Goal: Information Seeking & Learning: Learn about a topic

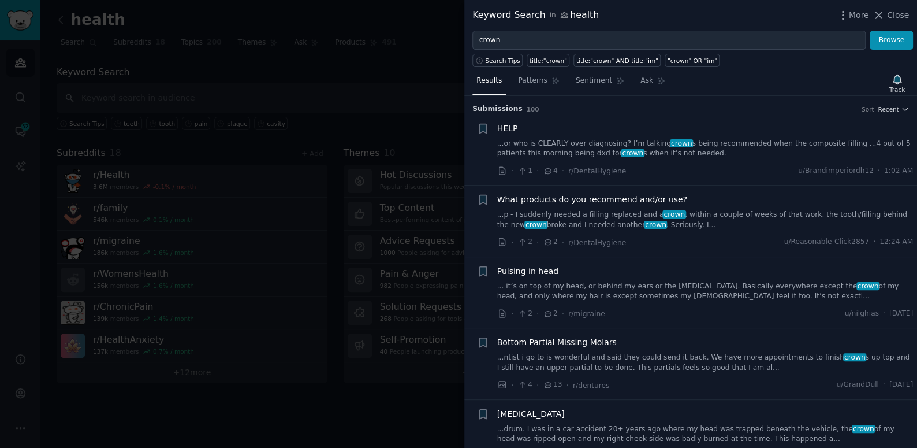
click at [564, 358] on link "...ntist i go to is wonderful and said they could send it back. We have more ap…" at bounding box center [705, 362] width 417 height 20
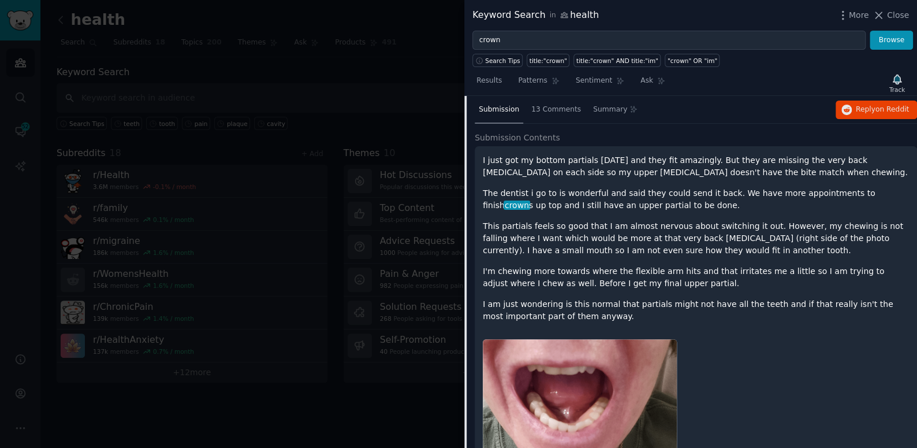
scroll to position [284, 0]
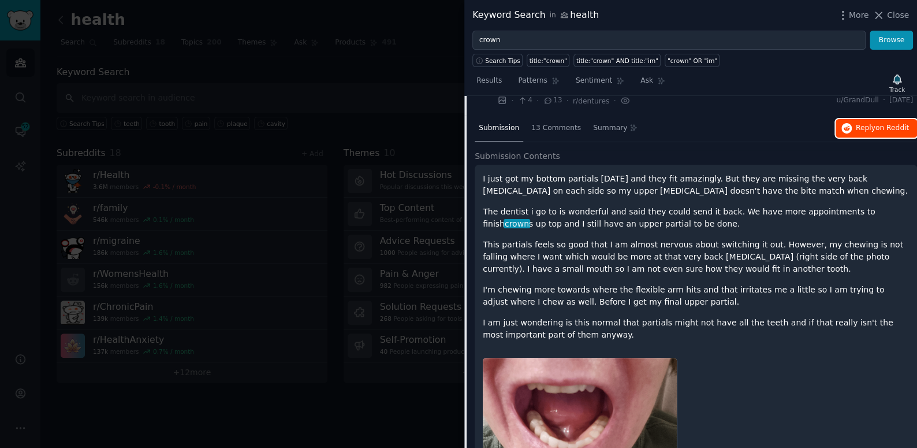
click at [854, 124] on button "Reply on Reddit" at bounding box center [876, 128] width 81 height 18
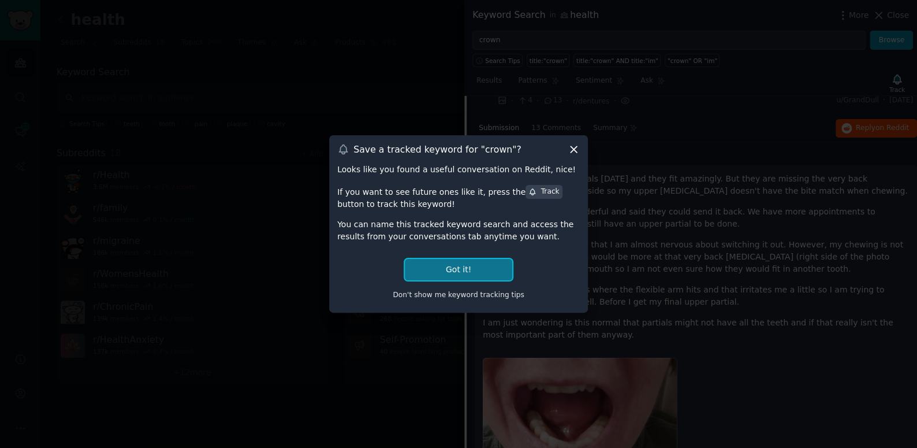
click at [486, 265] on button "Got it!" at bounding box center [458, 269] width 107 height 21
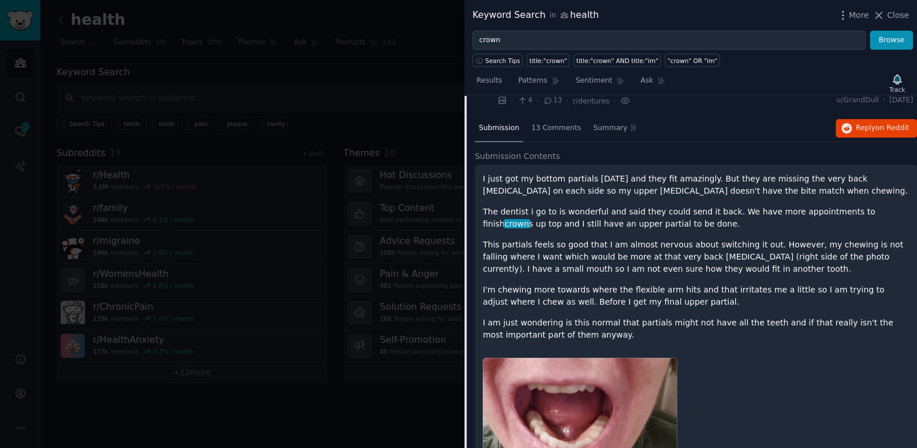
click at [380, 115] on div at bounding box center [458, 224] width 917 height 448
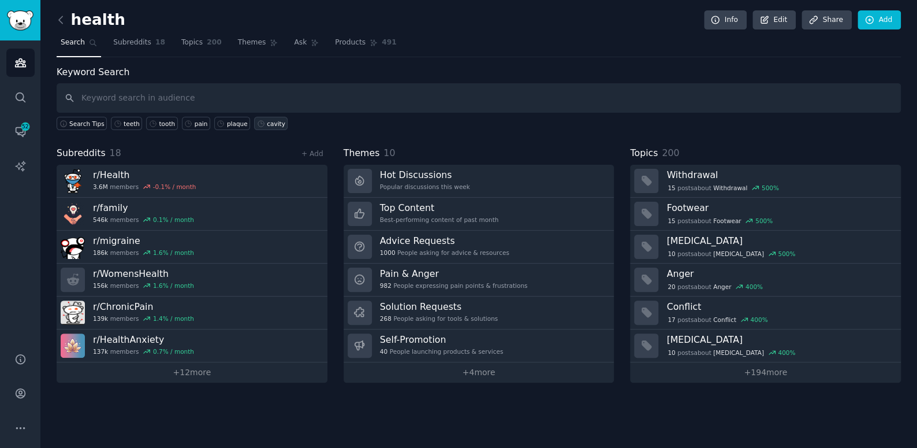
click at [267, 125] on div "cavity" at bounding box center [276, 124] width 18 height 8
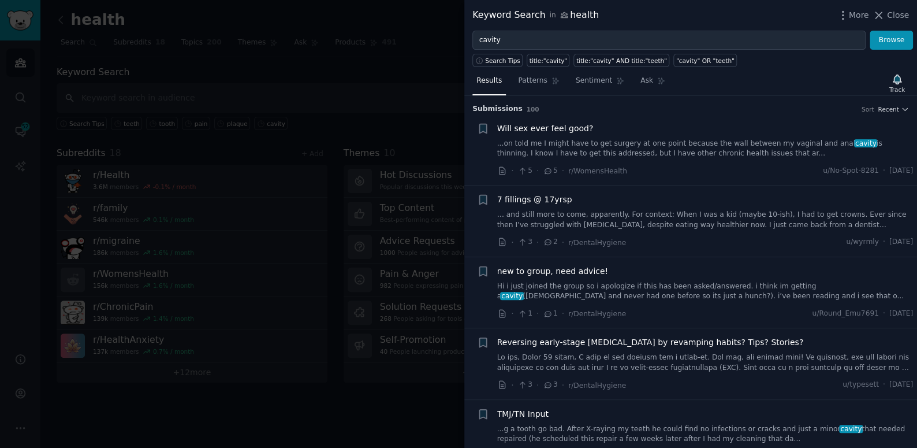
click at [702, 293] on link "Hi i just joined the group so i apologize if this has been asked/answered. i th…" at bounding box center [705, 291] width 417 height 20
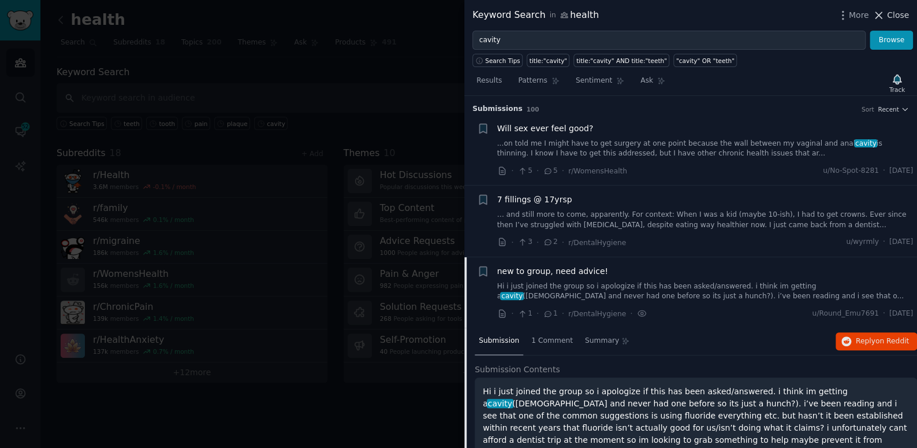
click at [889, 17] on span "Close" at bounding box center [898, 15] width 22 height 12
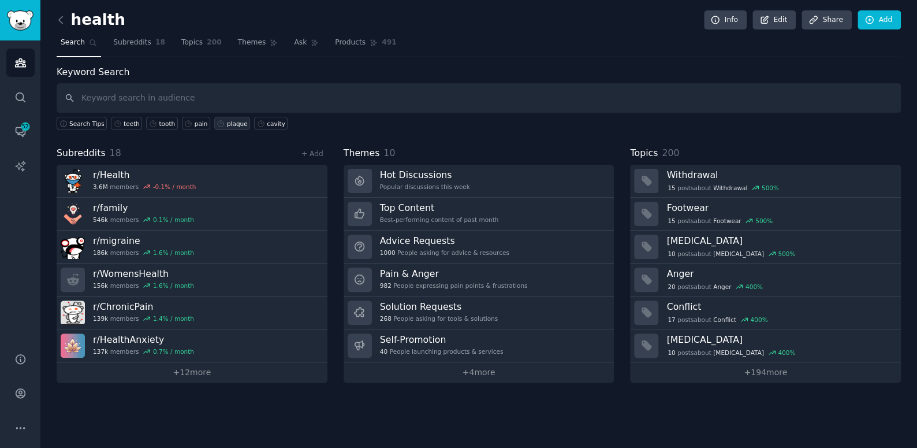
click at [227, 121] on div "plaque" at bounding box center [237, 124] width 21 height 8
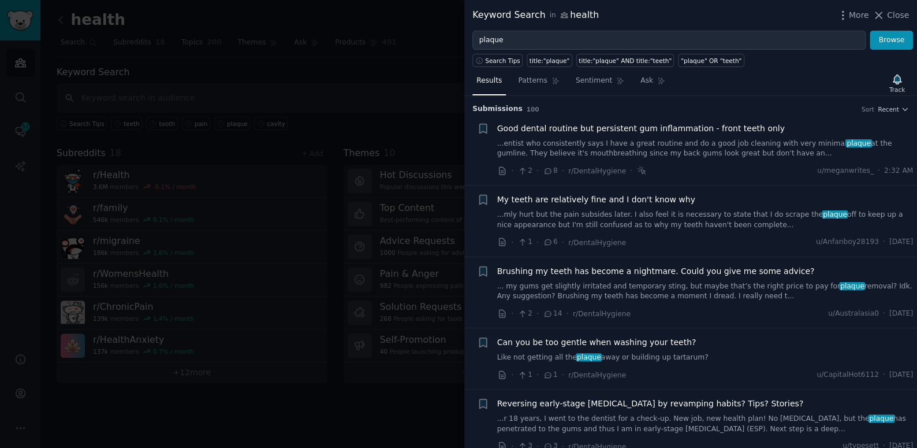
click at [544, 147] on link "...entist who consistently says I have a great routine and do a good job cleani…" at bounding box center [705, 149] width 417 height 20
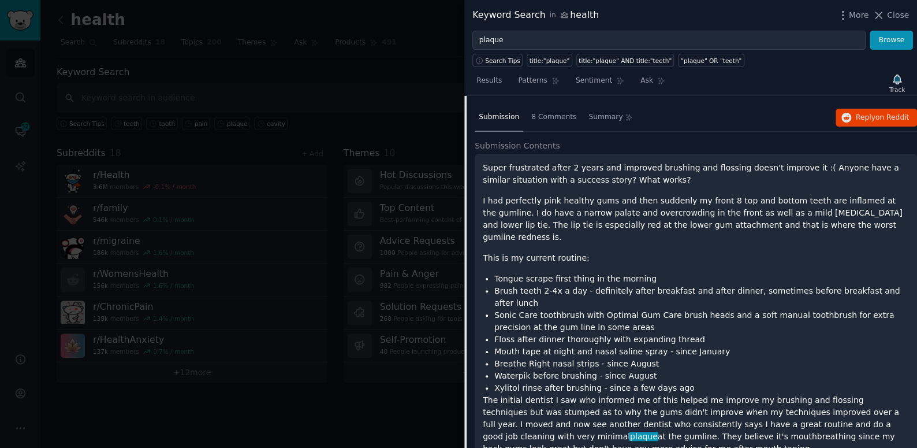
scroll to position [280, 0]
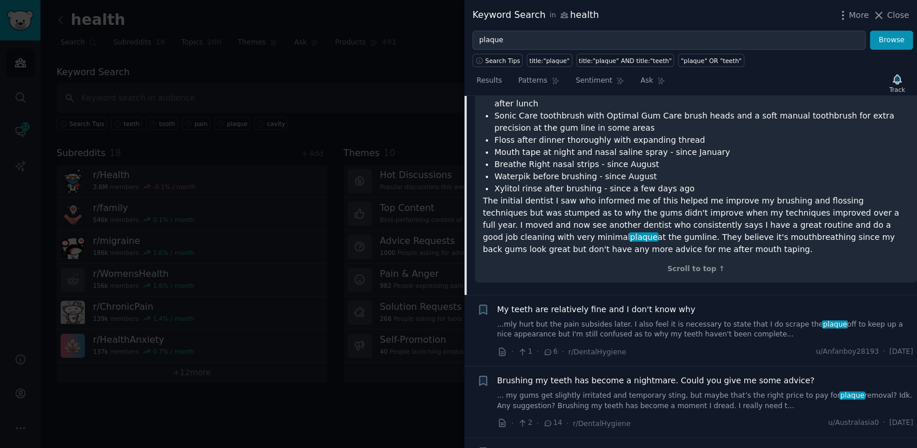
click at [566, 319] on link "...mly hurt but the pain subsides later. I also feel it is necessary to state t…" at bounding box center [705, 329] width 417 height 20
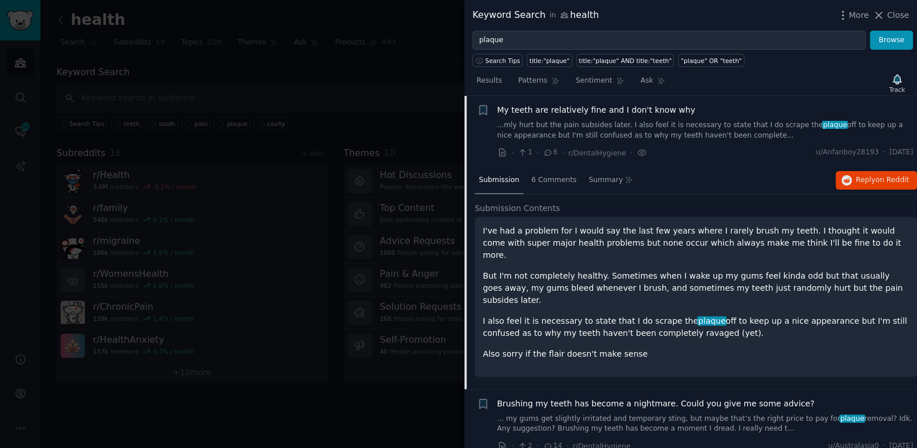
scroll to position [89, 0]
click at [847, 173] on button "Reply on Reddit" at bounding box center [876, 181] width 81 height 18
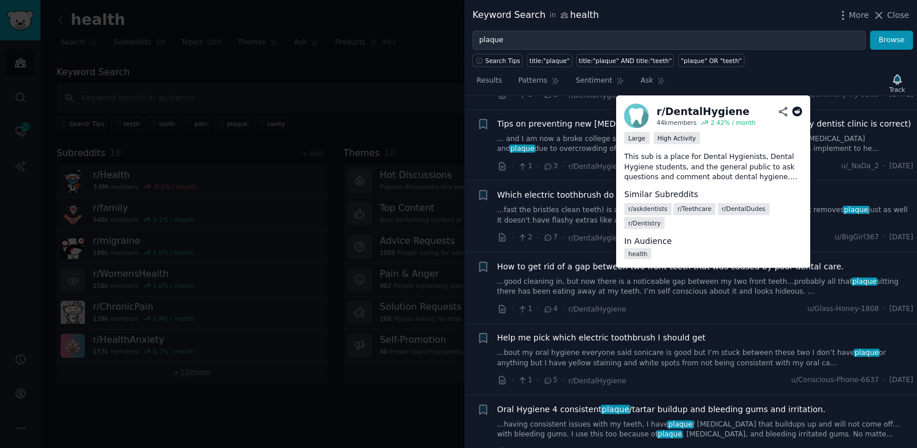
scroll to position [2977, 0]
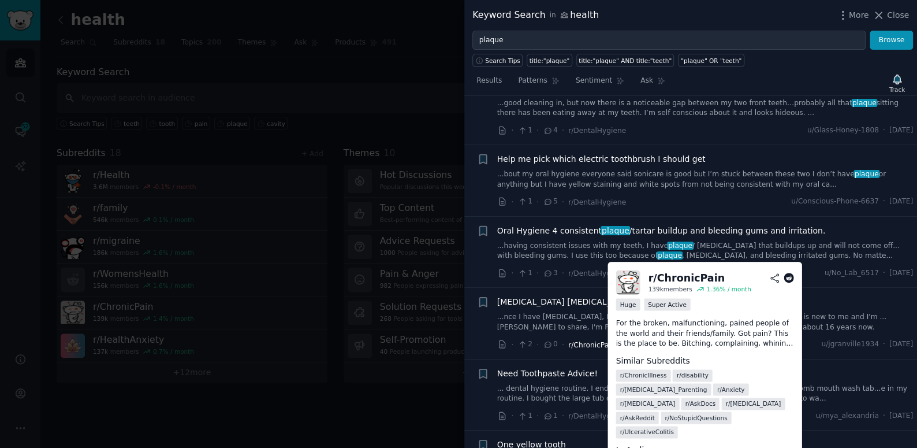
click at [586, 341] on span "r/ChronicPain" at bounding box center [591, 345] width 47 height 8
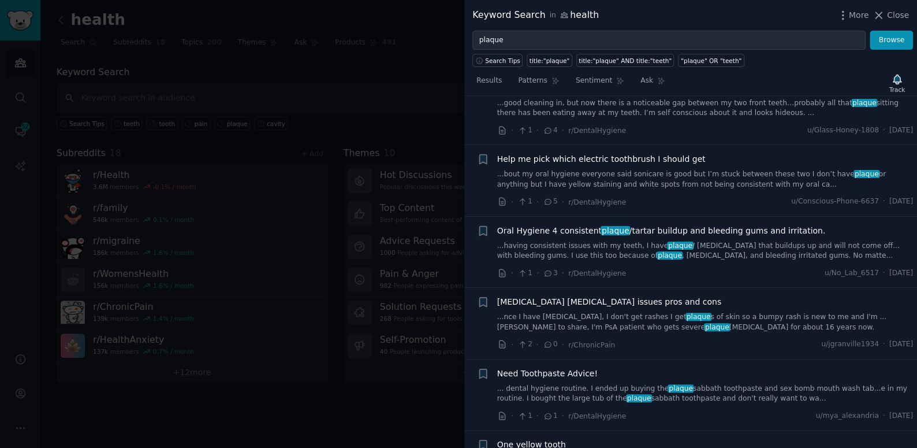
click at [237, 84] on div at bounding box center [458, 224] width 917 height 448
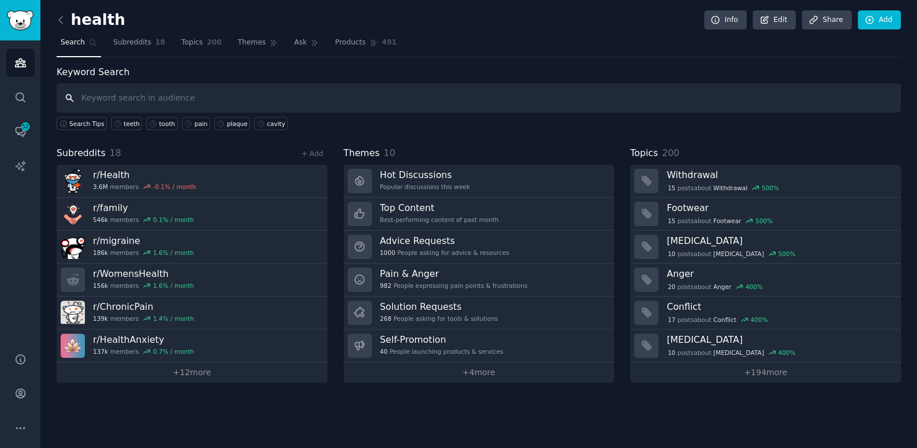
click at [152, 102] on input "text" at bounding box center [479, 97] width 845 height 29
type input "braces"
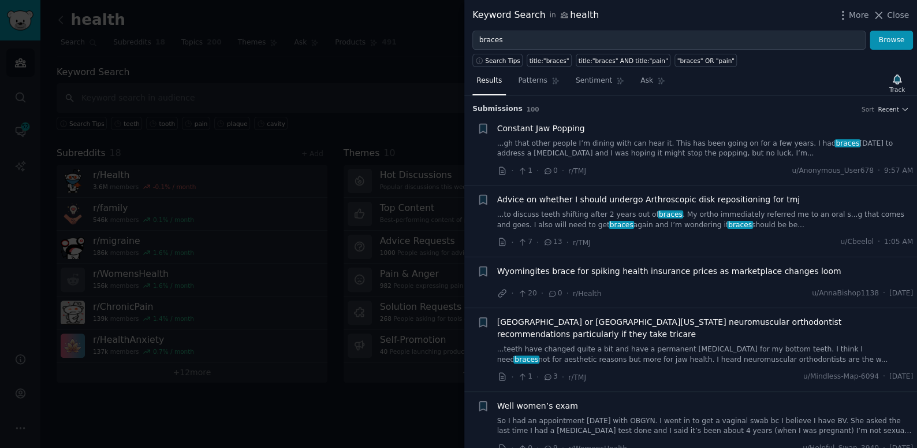
click at [612, 218] on link "...to discuss teeth shifting after 2 years out of braces . My ortho immediately…" at bounding box center [705, 220] width 417 height 20
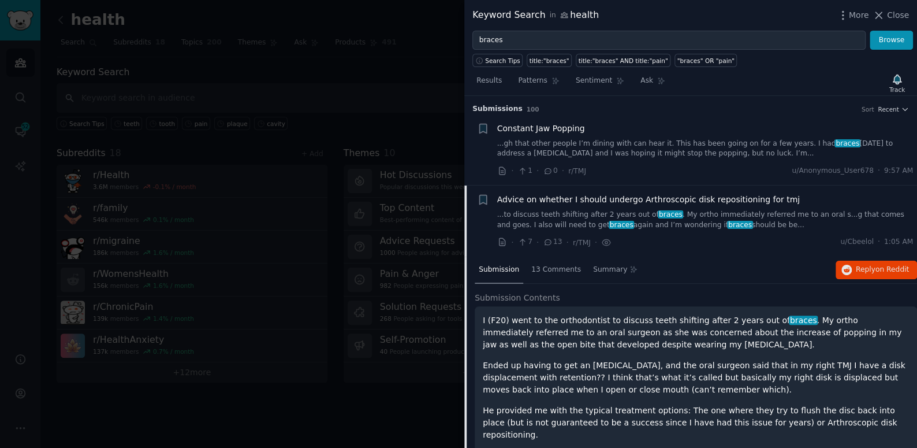
click at [405, 50] on div at bounding box center [458, 224] width 917 height 448
